Goal: Information Seeking & Learning: Find specific fact

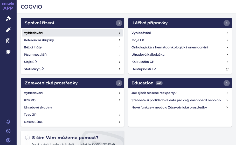
click at [42, 33] on h4 "Vyhledávání" at bounding box center [33, 32] width 19 height 5
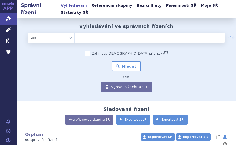
click at [92, 33] on ul at bounding box center [134, 37] width 119 height 8
click at [75, 32] on select at bounding box center [74, 37] width 0 height 10
type input "ta"
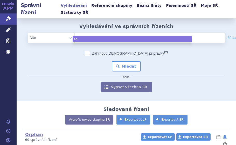
type input "tal"
type input "talv"
type input "talve"
type input "talvey"
select select "talvey"
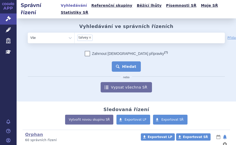
click at [130, 61] on button "Hledat" at bounding box center [126, 66] width 29 height 10
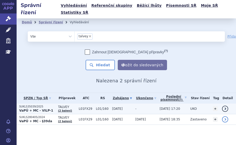
click at [45, 109] on strong "VaPÚ + MC - VILP-1" at bounding box center [36, 111] width 34 height 4
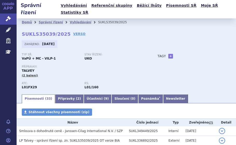
scroll to position [104, 0]
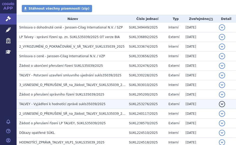
click at [68, 102] on span "TALVEY - Vyjádření k hodnotící zprávě sukls35039/2025" at bounding box center [62, 104] width 86 height 4
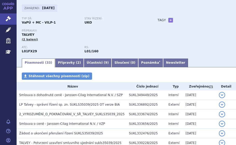
scroll to position [52, 0]
